Goal: Task Accomplishment & Management: Use online tool/utility

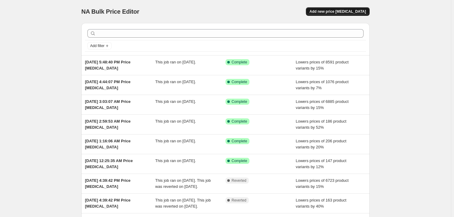
click at [333, 12] on span "Add new price [MEDICAL_DATA]" at bounding box center [338, 11] width 56 height 5
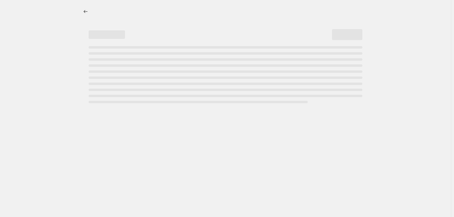
select select "percentage"
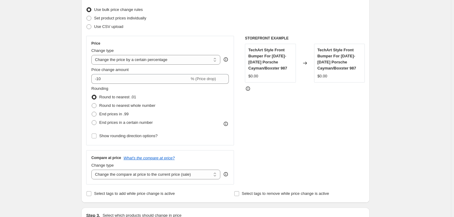
scroll to position [90, 0]
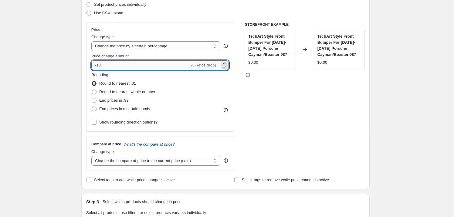
click at [111, 65] on input "-10" at bounding box center [140, 65] width 98 height 10
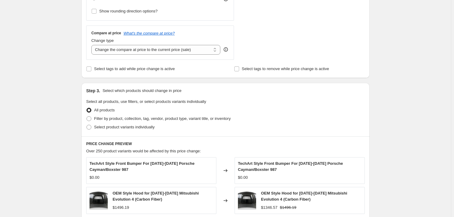
scroll to position [241, 0]
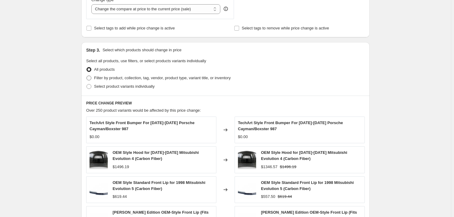
click at [108, 77] on span "Filter by product, collection, tag, vendor, product type, variant title, or inv…" at bounding box center [162, 78] width 137 height 5
click at [87, 76] on input "Filter by product, collection, tag, vendor, product type, variant title, or inv…" at bounding box center [86, 76] width 0 height 0
radio input "true"
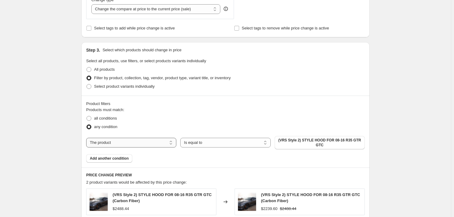
click at [157, 143] on select "The product The product's collection The product's tag The product's vendor The…" at bounding box center [131, 143] width 90 height 10
select select "tag"
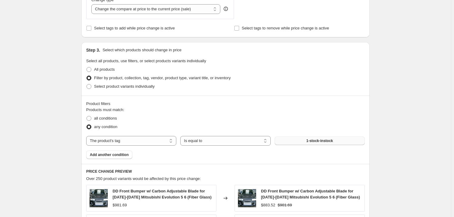
click at [306, 141] on button "1-stock-instock" at bounding box center [320, 141] width 90 height 8
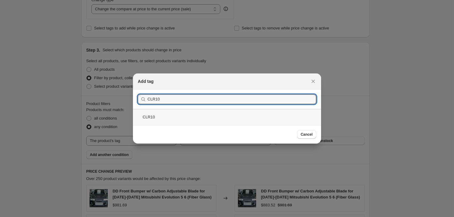
type input "CLR10"
click at [152, 117] on div "CLR10" at bounding box center [227, 117] width 188 height 16
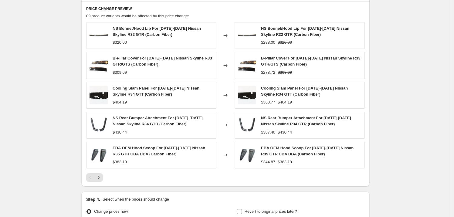
scroll to position [467, 0]
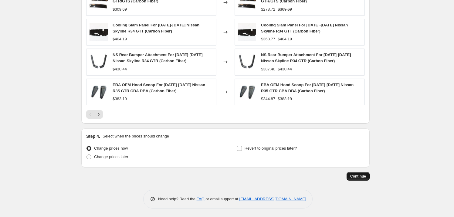
click at [358, 178] on span "Continue" at bounding box center [358, 176] width 16 height 5
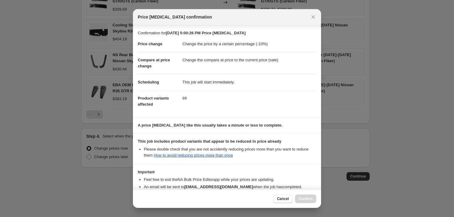
scroll to position [38, 0]
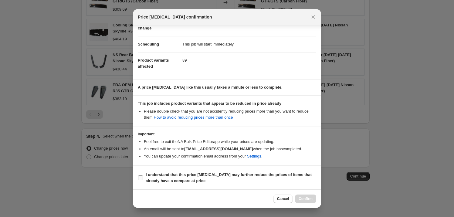
click at [171, 175] on b "I understand that this price [MEDICAL_DATA] may further reduce the prices of it…" at bounding box center [229, 177] width 166 height 11
click at [143, 175] on input "I understand that this price [MEDICAL_DATA] may further reduce the prices of it…" at bounding box center [140, 177] width 5 height 5
checkbox input "true"
click at [305, 198] on span "Confirm" at bounding box center [306, 198] width 14 height 5
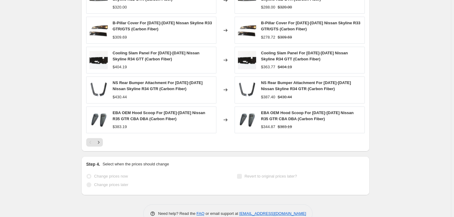
scroll to position [483, 0]
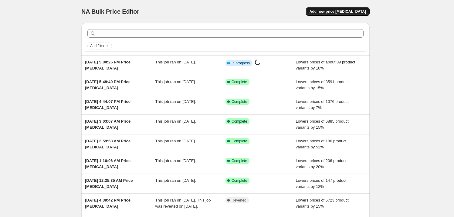
click at [340, 13] on span "Add new price [MEDICAL_DATA]" at bounding box center [338, 11] width 56 height 5
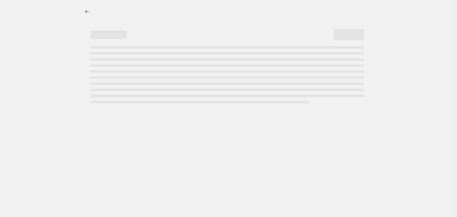
select select "percentage"
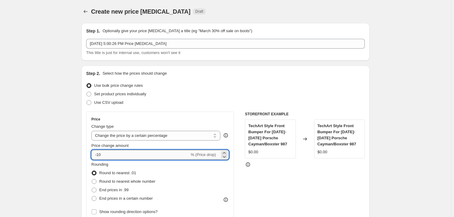
click at [129, 157] on input "-10" at bounding box center [140, 155] width 98 height 10
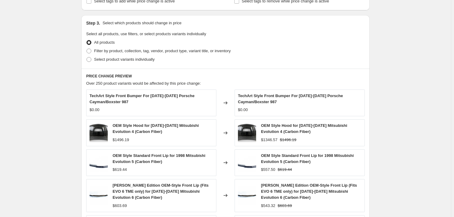
scroll to position [276, 0]
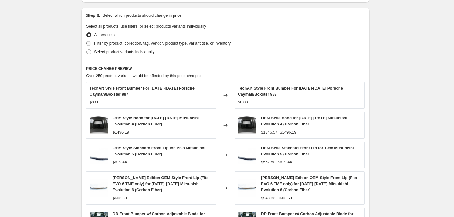
type input "-15"
click at [124, 44] on span "Filter by product, collection, tag, vendor, product type, variant title, or inv…" at bounding box center [162, 43] width 137 height 5
click at [87, 41] on input "Filter by product, collection, tag, vendor, product type, variant title, or inv…" at bounding box center [86, 41] width 0 height 0
radio input "true"
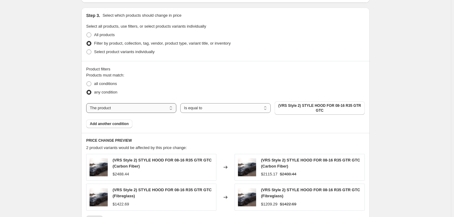
click at [140, 109] on select "The product The product's collection The product's tag The product's vendor The…" at bounding box center [131, 108] width 90 height 10
select select "tag"
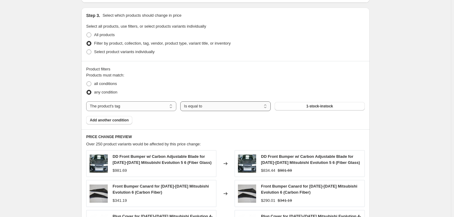
click at [216, 106] on select "Is equal to Is not equal to" at bounding box center [225, 106] width 90 height 10
click at [324, 106] on span "1-stock-instock" at bounding box center [319, 106] width 27 height 5
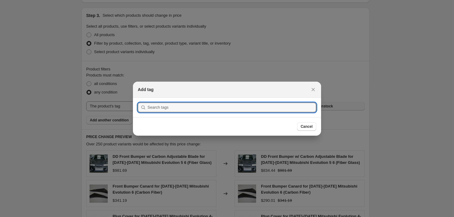
scroll to position [0, 0]
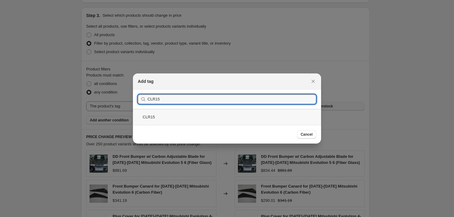
type input "CLR15"
click at [175, 121] on div "CLR15" at bounding box center [227, 117] width 188 height 16
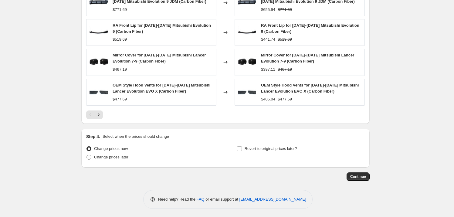
scroll to position [467, 0]
click at [361, 174] on span "Continue" at bounding box center [358, 176] width 16 height 5
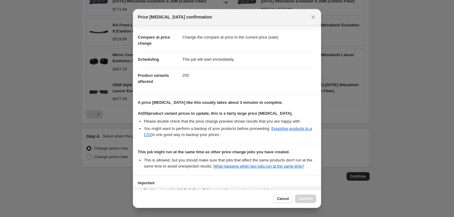
scroll to position [71, 0]
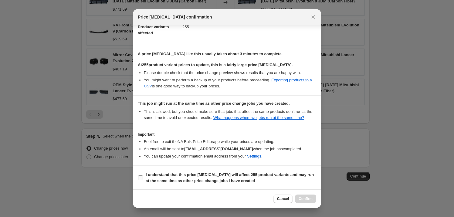
click at [172, 175] on b "I understand that this price [MEDICAL_DATA] will affect 255 product variants an…" at bounding box center [230, 177] width 168 height 11
click at [143, 175] on input "I understand that this price [MEDICAL_DATA] will affect 255 product variants an…" at bounding box center [140, 177] width 5 height 5
checkbox input "true"
click at [307, 196] on button "Confirm" at bounding box center [305, 199] width 21 height 8
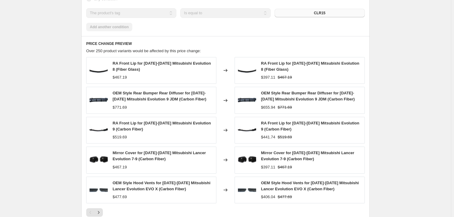
scroll to position [414, 0]
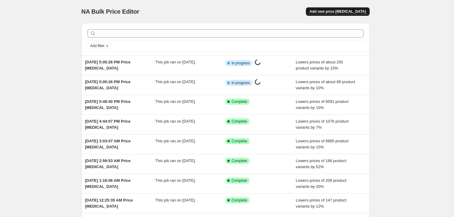
click at [349, 10] on span "Add new price [MEDICAL_DATA]" at bounding box center [338, 11] width 56 height 5
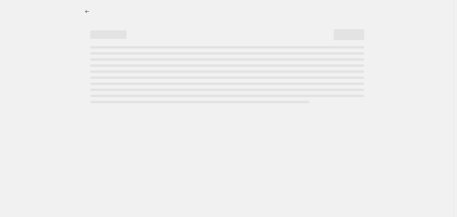
select select "percentage"
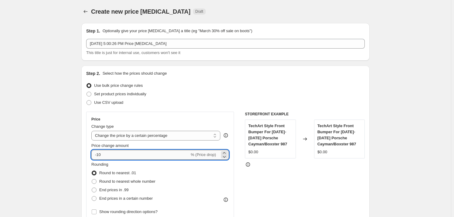
click at [133, 152] on input "-10" at bounding box center [140, 155] width 98 height 10
click at [101, 154] on input "-120" at bounding box center [140, 155] width 98 height 10
type input "-20"
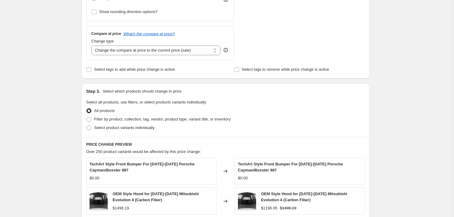
scroll to position [262, 0]
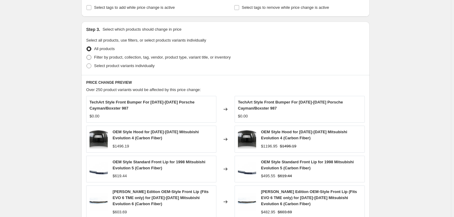
click at [111, 54] on span "Filter by product, collection, tag, vendor, product type, variant title, or inv…" at bounding box center [162, 57] width 137 height 6
click at [87, 55] on input "Filter by product, collection, tag, vendor, product type, variant title, or inv…" at bounding box center [86, 55] width 0 height 0
radio input "true"
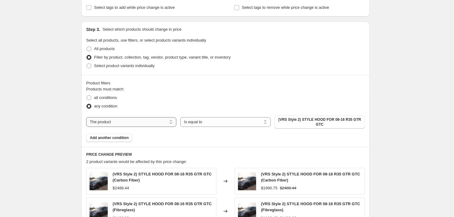
click at [157, 121] on select "The product The product's collection The product's tag The product's vendor The…" at bounding box center [131, 122] width 90 height 10
select select "tag"
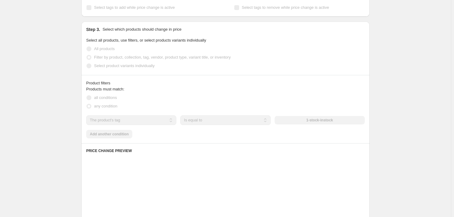
scroll to position [0, 0]
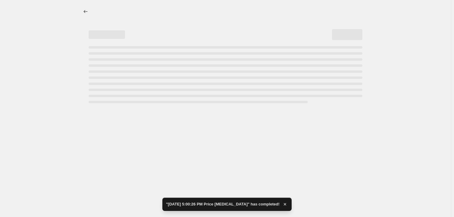
select select "percentage"
select select "tag"
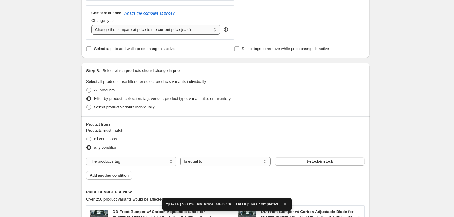
scroll to position [324, 0]
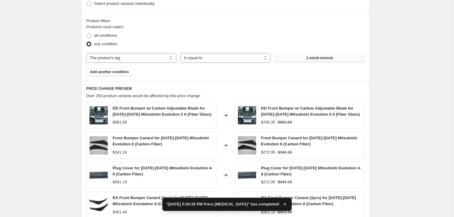
click at [314, 57] on span "1-stock-instock" at bounding box center [319, 58] width 27 height 5
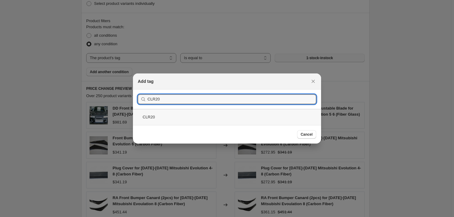
type input "CLR20"
click at [154, 115] on div "CLR20" at bounding box center [227, 117] width 188 height 16
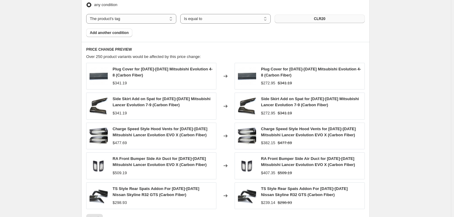
scroll to position [434, 0]
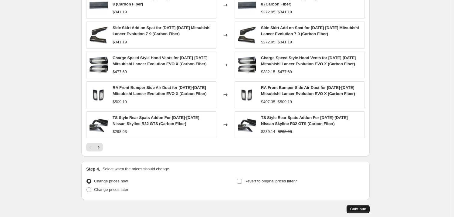
click at [360, 209] on span "Continue" at bounding box center [358, 209] width 16 height 5
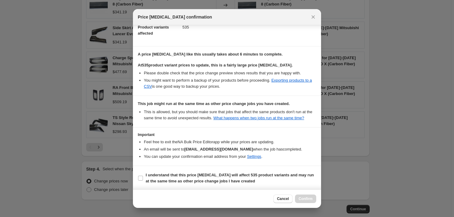
scroll to position [71, 0]
click at [161, 172] on b "I understand that this price [MEDICAL_DATA] will affect 535 product variants an…" at bounding box center [230, 177] width 168 height 11
click at [143, 175] on input "I understand that this price [MEDICAL_DATA] will affect 535 product variants an…" at bounding box center [140, 177] width 5 height 5
checkbox input "true"
click at [305, 198] on span "Confirm" at bounding box center [306, 198] width 14 height 5
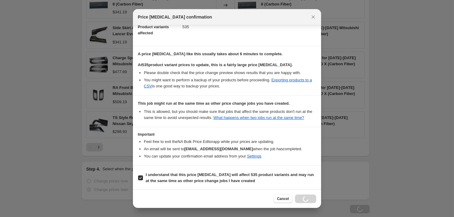
scroll to position [434, 0]
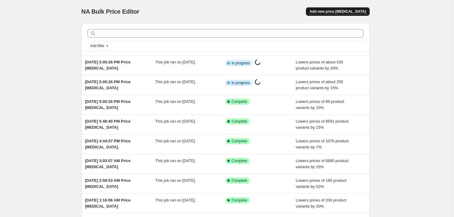
click at [347, 12] on span "Add new price [MEDICAL_DATA]" at bounding box center [338, 11] width 56 height 5
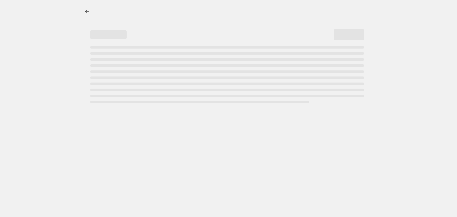
select select "percentage"
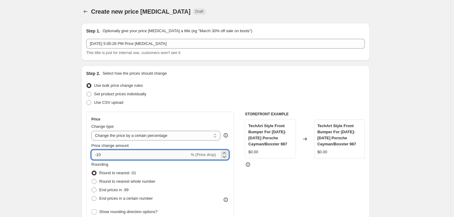
click at [118, 155] on input "-10" at bounding box center [140, 155] width 98 height 10
type input "-1"
type input "-30"
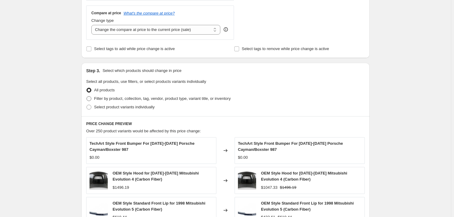
click at [116, 97] on span "Filter by product, collection, tag, vendor, product type, variant title, or inv…" at bounding box center [162, 98] width 137 height 5
click at [87, 97] on input "Filter by product, collection, tag, vendor, product type, variant title, or inv…" at bounding box center [86, 96] width 0 height 0
radio input "true"
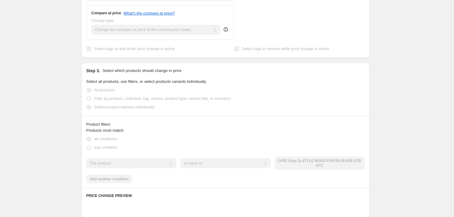
scroll to position [228, 0]
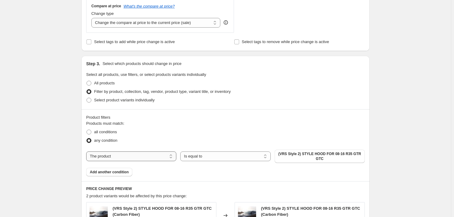
click at [128, 158] on select "The product The product's collection The product's tag The product's vendor The…" at bounding box center [131, 156] width 90 height 10
select select "tag"
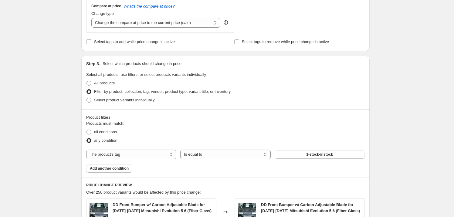
click at [310, 154] on span "1-stock-instock" at bounding box center [319, 154] width 27 height 5
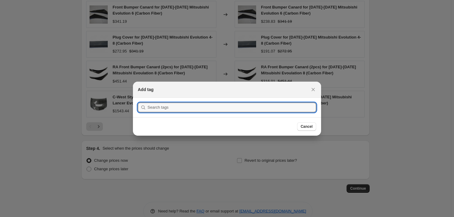
scroll to position [0, 0]
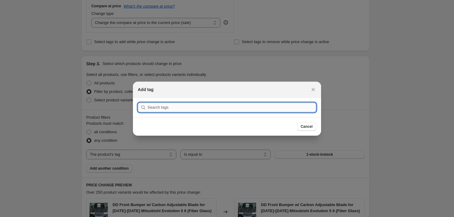
click at [170, 106] on input ":rc5:" at bounding box center [231, 108] width 169 height 10
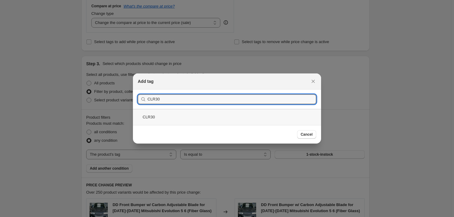
type input "CLR30"
click at [158, 117] on div "CLR30" at bounding box center [227, 117] width 188 height 16
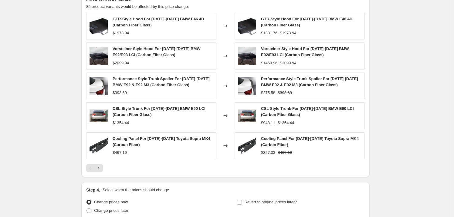
scroll to position [467, 0]
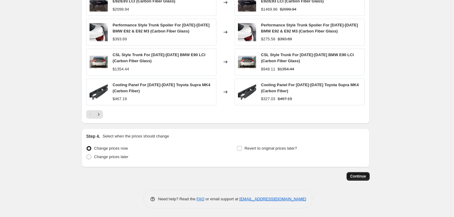
click at [354, 173] on button "Continue" at bounding box center [358, 176] width 23 height 8
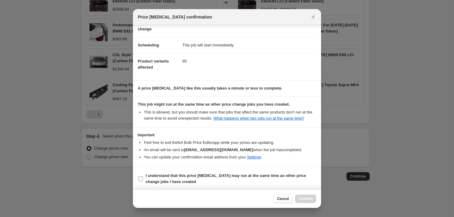
scroll to position [38, 0]
click at [156, 178] on b "I understand that this price [MEDICAL_DATA] may run at the same time as other p…" at bounding box center [226, 177] width 160 height 11
click at [143, 178] on input "I understand that this price [MEDICAL_DATA] may run at the same time as other p…" at bounding box center [140, 177] width 5 height 5
checkbox input "true"
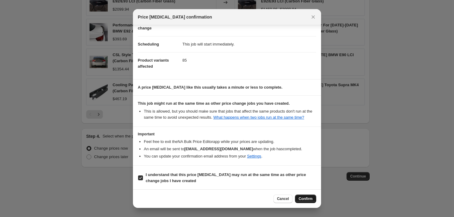
click at [301, 200] on span "Confirm" at bounding box center [306, 198] width 14 height 5
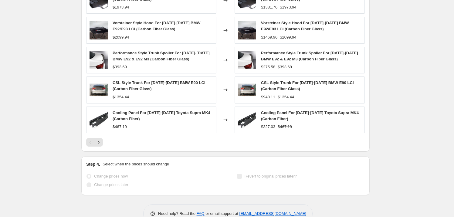
scroll to position [483, 0]
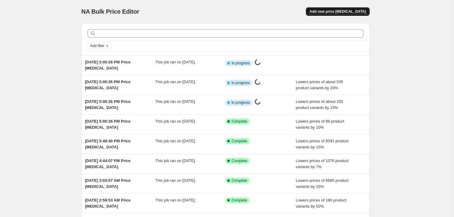
click at [340, 12] on span "Add new price [MEDICAL_DATA]" at bounding box center [338, 11] width 56 height 5
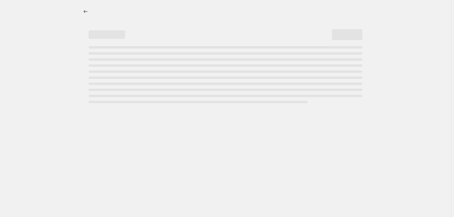
select select "percentage"
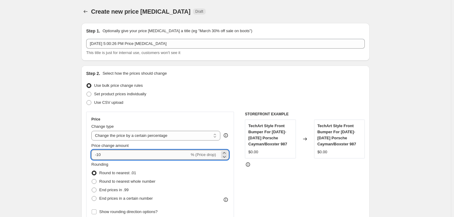
click at [117, 156] on input "-10" at bounding box center [140, 155] width 98 height 10
type input "-1"
type input "-40"
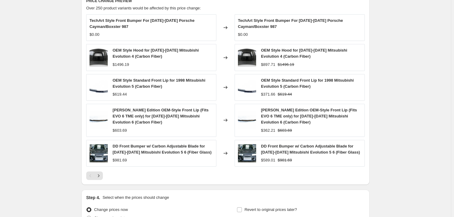
scroll to position [262, 0]
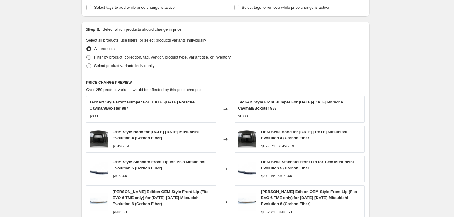
click at [114, 57] on span "Filter by product, collection, tag, vendor, product type, variant title, or inv…" at bounding box center [162, 57] width 137 height 5
click at [87, 55] on input "Filter by product, collection, tag, vendor, product type, variant title, or inv…" at bounding box center [86, 55] width 0 height 0
radio input "true"
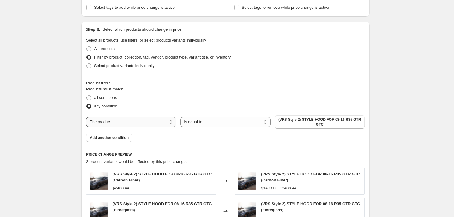
click at [141, 122] on select "The product The product's collection The product's tag The product's vendor The…" at bounding box center [131, 122] width 90 height 10
select select "tag"
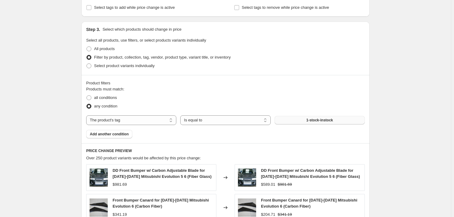
click at [316, 120] on span "1-stock-instock" at bounding box center [319, 120] width 27 height 5
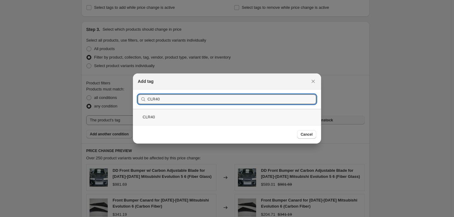
type input "CLR40"
click at [160, 115] on div "CLR40" at bounding box center [227, 117] width 188 height 16
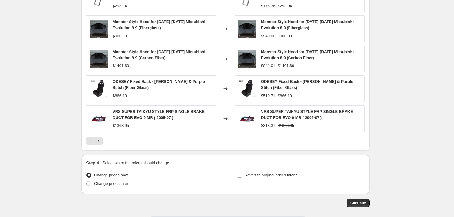
scroll to position [441, 0]
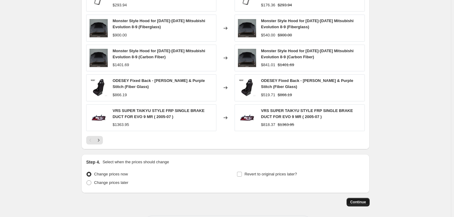
click at [360, 203] on span "Continue" at bounding box center [358, 202] width 16 height 5
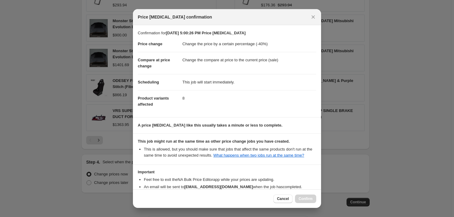
click at [358, 202] on div at bounding box center [227, 108] width 454 height 217
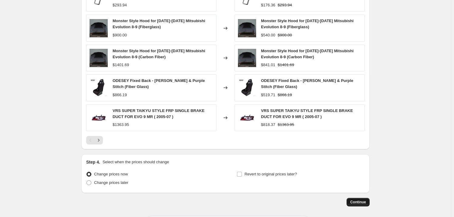
click at [358, 201] on span "Continue" at bounding box center [358, 202] width 16 height 5
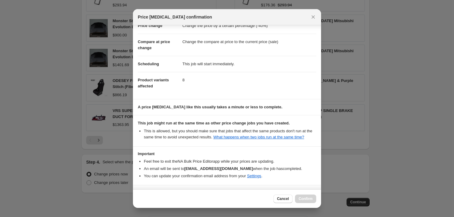
scroll to position [38, 0]
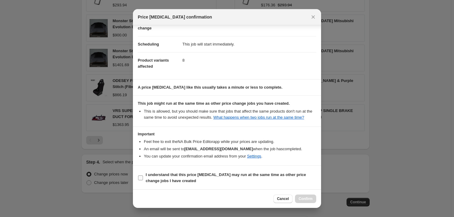
click at [166, 180] on b "I understand that this price [MEDICAL_DATA] may run at the same time as other p…" at bounding box center [226, 177] width 160 height 11
click at [143, 180] on input "I understand that this price [MEDICAL_DATA] may run at the same time as other p…" at bounding box center [140, 177] width 5 height 5
checkbox input "true"
click at [302, 199] on span "Confirm" at bounding box center [306, 198] width 14 height 5
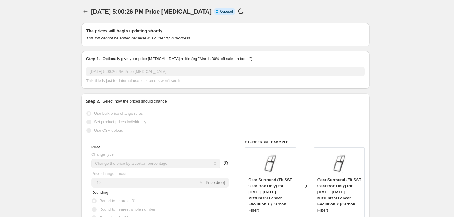
scroll to position [441, 0]
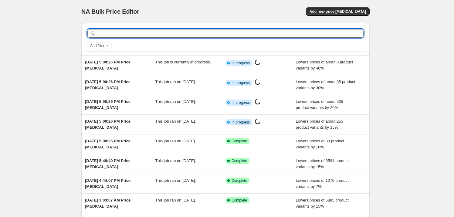
click at [268, 33] on input "text" at bounding box center [230, 33] width 266 height 8
type input "C"
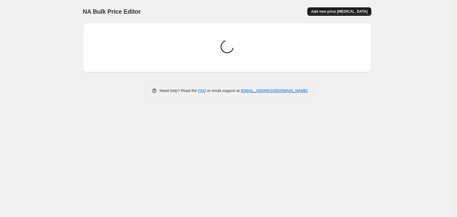
click at [351, 12] on span "Add new price [MEDICAL_DATA]" at bounding box center [339, 11] width 56 height 5
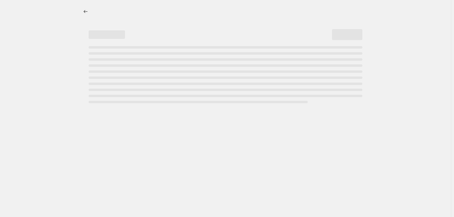
select select "percentage"
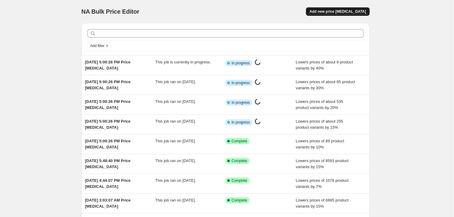
click at [337, 10] on span "Add new price [MEDICAL_DATA]" at bounding box center [338, 11] width 56 height 5
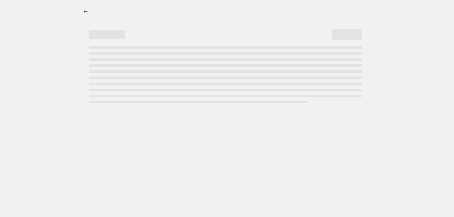
select select "percentage"
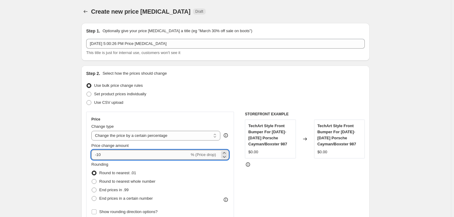
click at [108, 156] on input "-10" at bounding box center [140, 155] width 98 height 10
type input "-1"
type input "-50"
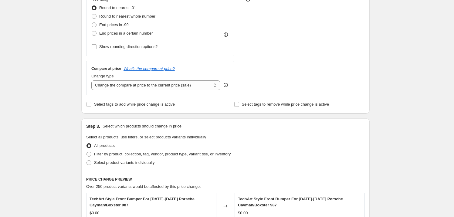
scroll to position [269, 0]
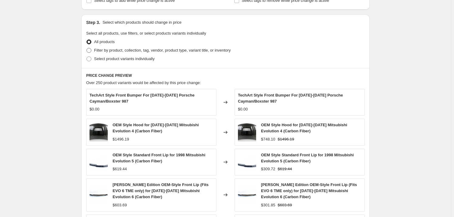
click at [123, 49] on span "Filter by product, collection, tag, vendor, product type, variant title, or inv…" at bounding box center [162, 50] width 137 height 5
click at [87, 48] on input "Filter by product, collection, tag, vendor, product type, variant title, or inv…" at bounding box center [86, 48] width 0 height 0
radio input "true"
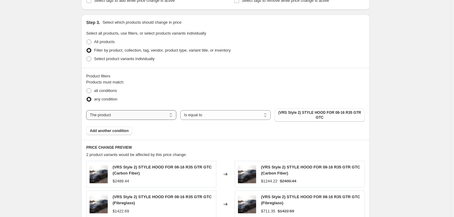
click at [166, 115] on select "The product The product's collection The product's tag The product's vendor The…" at bounding box center [131, 115] width 90 height 10
select select "tag"
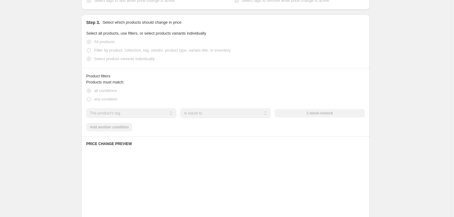
scroll to position [0, 0]
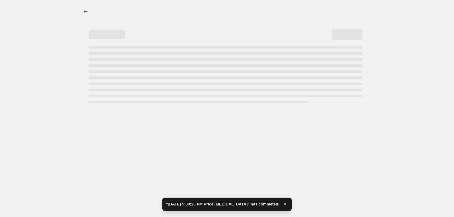
select select "percentage"
select select "tag"
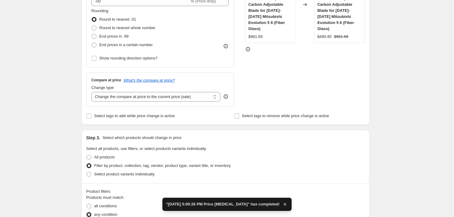
scroll to position [234, 0]
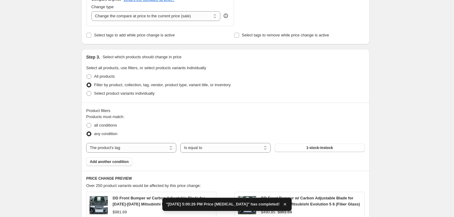
click at [313, 140] on div "Products must match: all conditions any condition The product The product's col…" at bounding box center [225, 140] width 279 height 52
click at [312, 146] on span "1-stock-instock" at bounding box center [319, 147] width 27 height 5
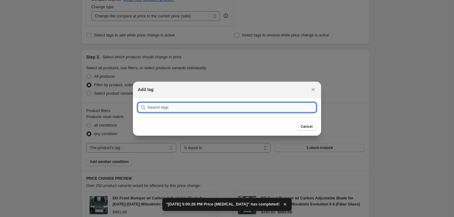
click at [181, 108] on input ":rl6:" at bounding box center [231, 108] width 169 height 10
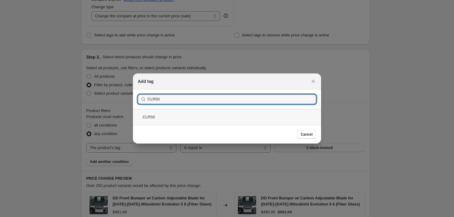
type input "CLR50"
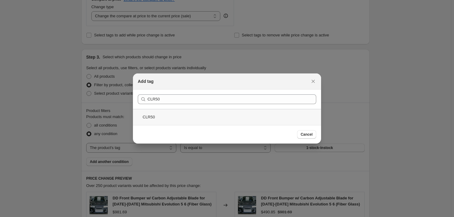
click at [155, 115] on div "CLR50" at bounding box center [227, 117] width 188 height 16
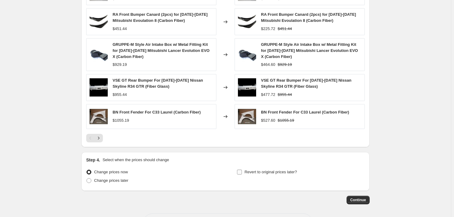
scroll to position [471, 0]
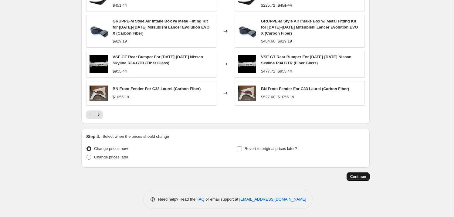
click at [352, 175] on span "Continue" at bounding box center [358, 176] width 16 height 5
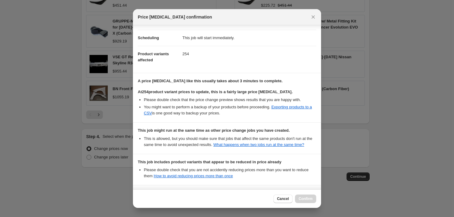
scroll to position [109, 0]
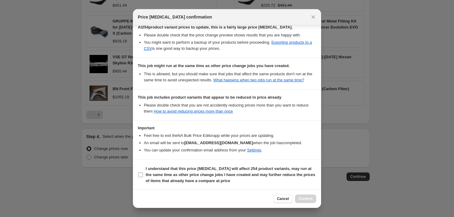
click at [142, 174] on input "I understand that this price [MEDICAL_DATA] will affect 254 product variants, m…" at bounding box center [140, 174] width 5 height 5
checkbox input "true"
click at [304, 198] on span "Confirm" at bounding box center [306, 198] width 14 height 5
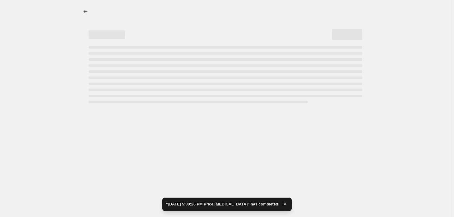
select select "percentage"
select select "tag"
select select "percentage"
select select "tag"
select select "percentage"
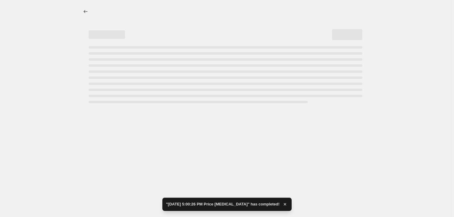
select select "tag"
select select "percentage"
select select "tag"
